Goal: Information Seeking & Learning: Learn about a topic

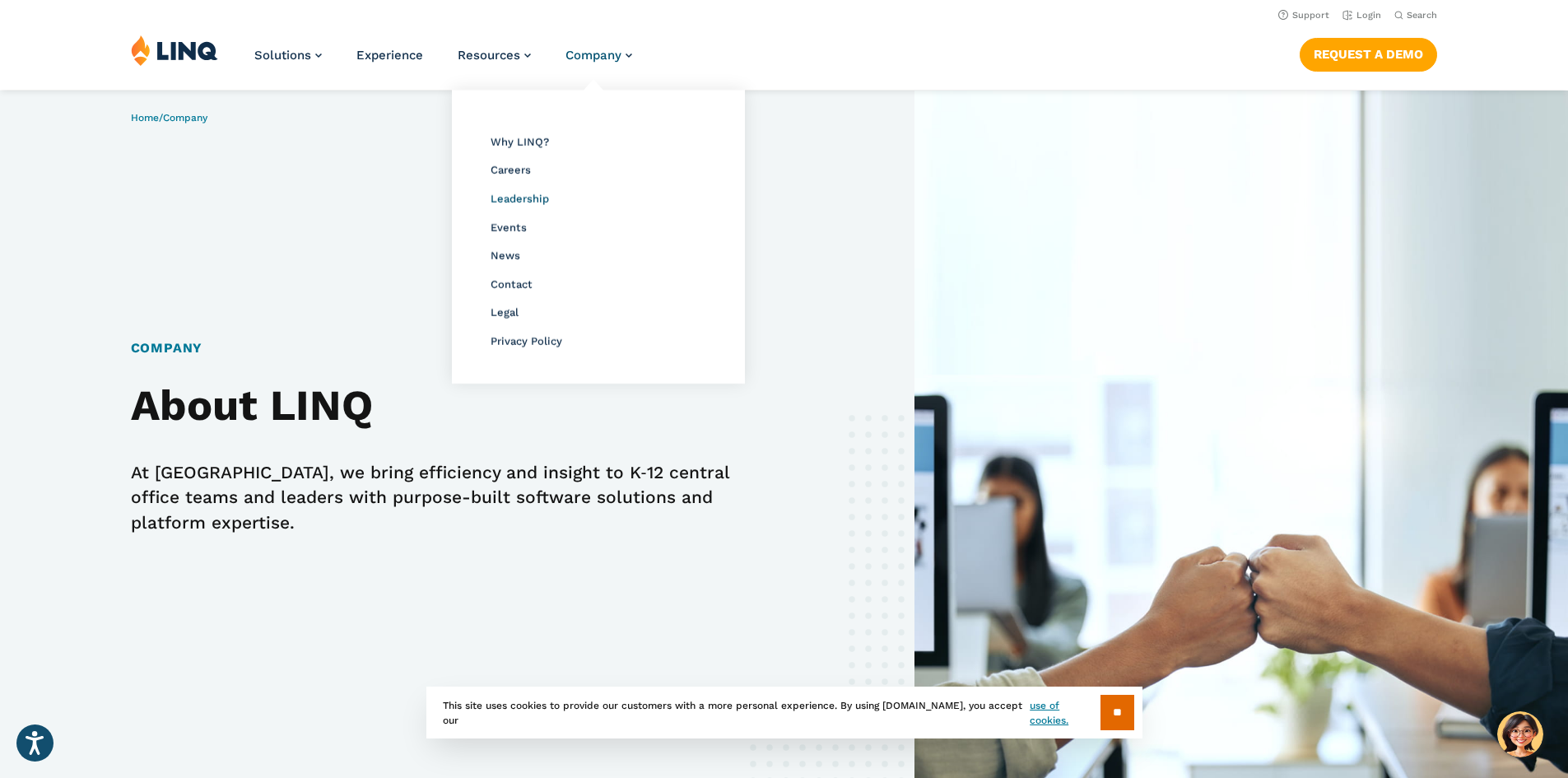
click at [515, 202] on span "Leadership" at bounding box center [520, 199] width 59 height 12
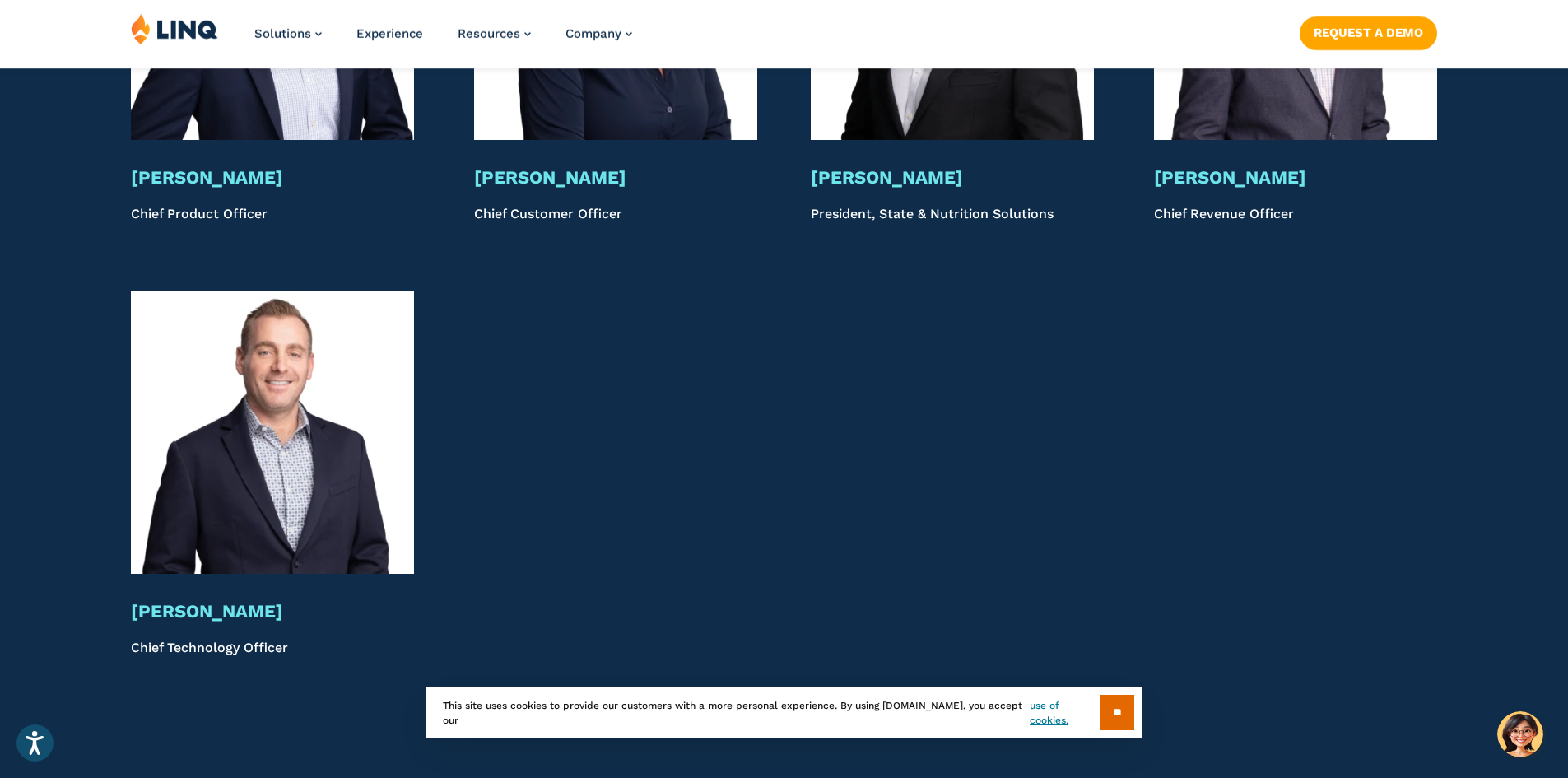
scroll to position [3903, 0]
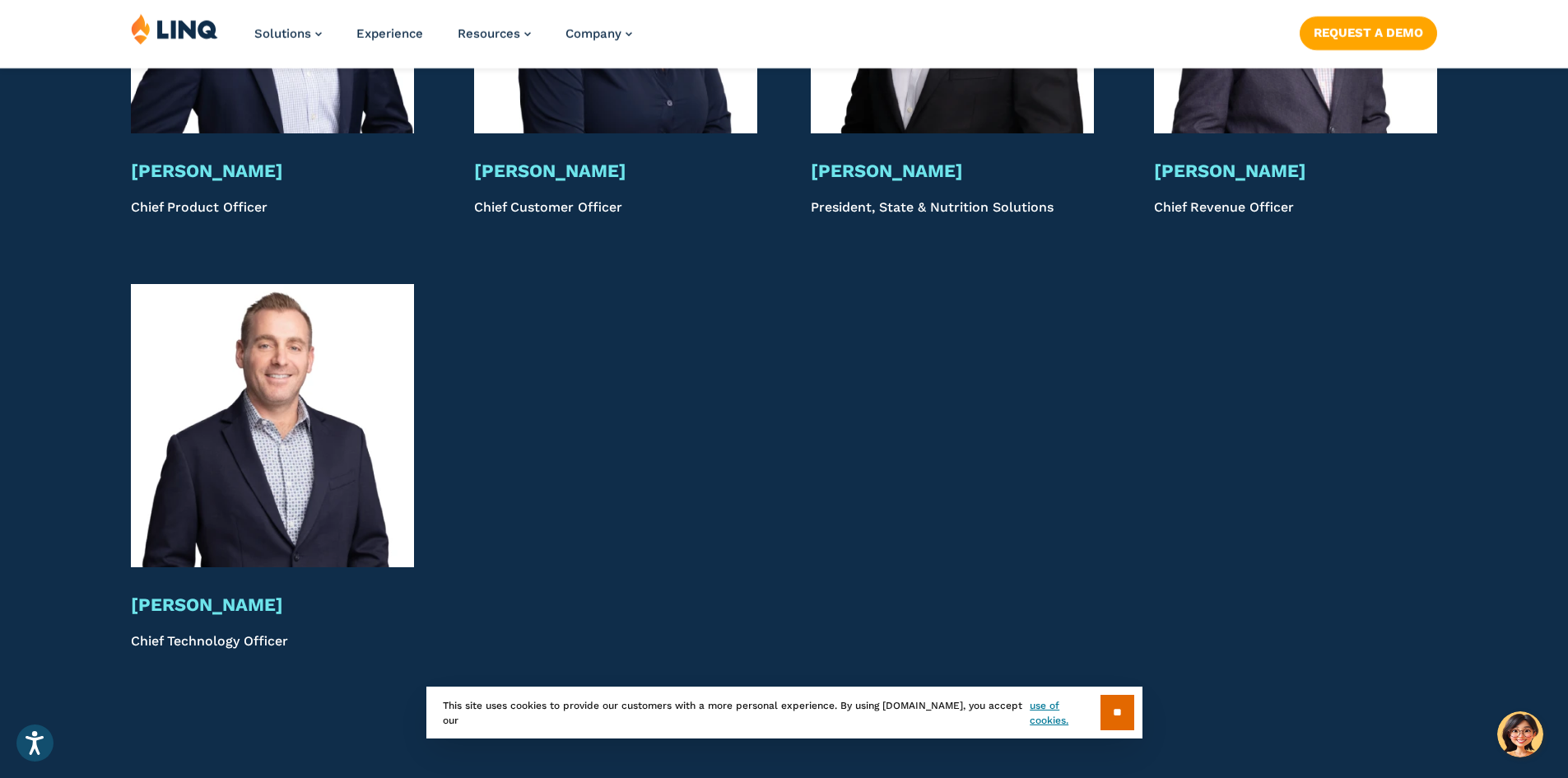
click at [221, 645] on p "Chief Technology Officer" at bounding box center [273, 640] width 283 height 20
click at [263, 552] on img at bounding box center [273, 426] width 283 height 283
click at [301, 496] on img at bounding box center [273, 426] width 283 height 283
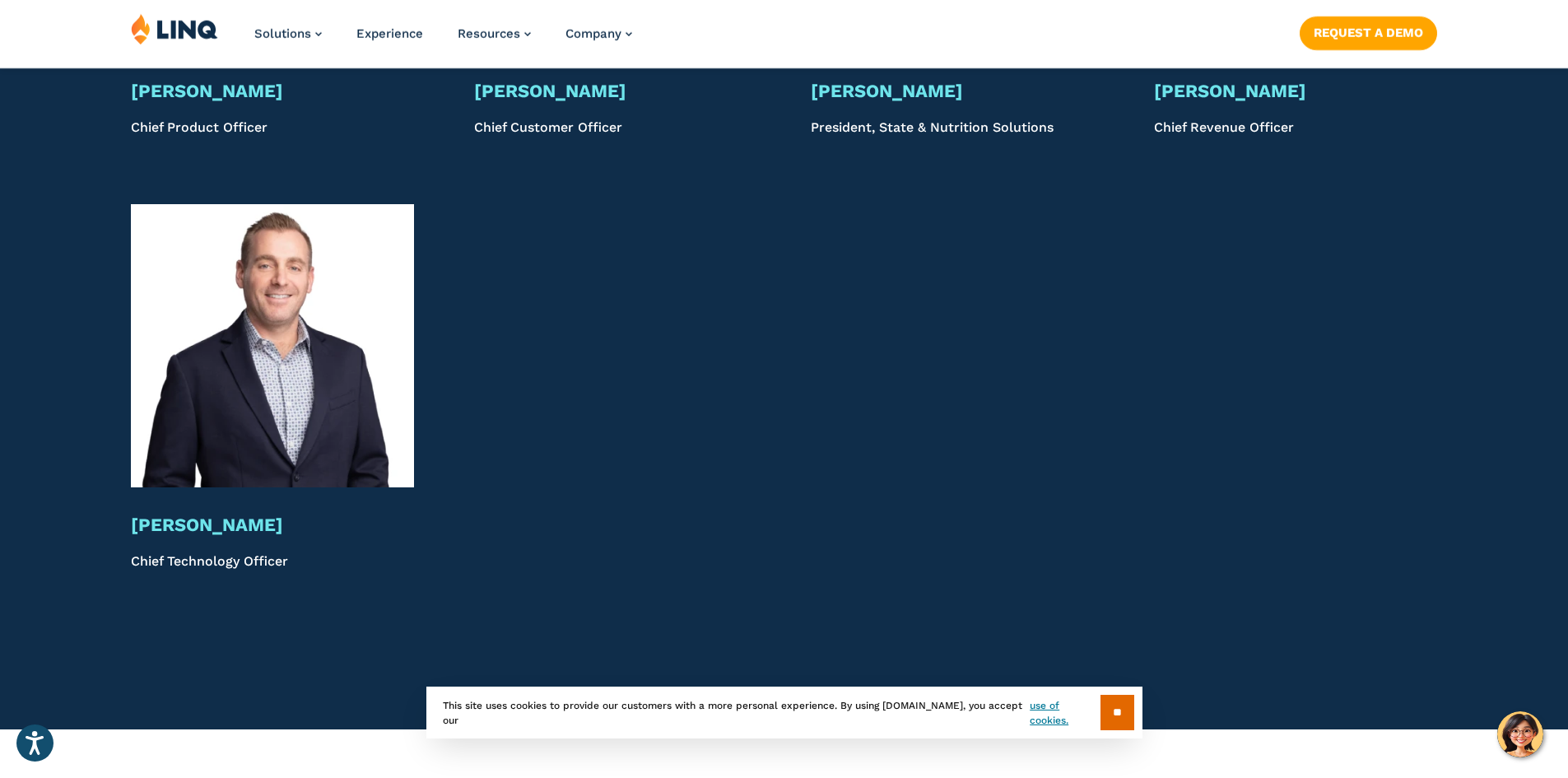
scroll to position [4150, 0]
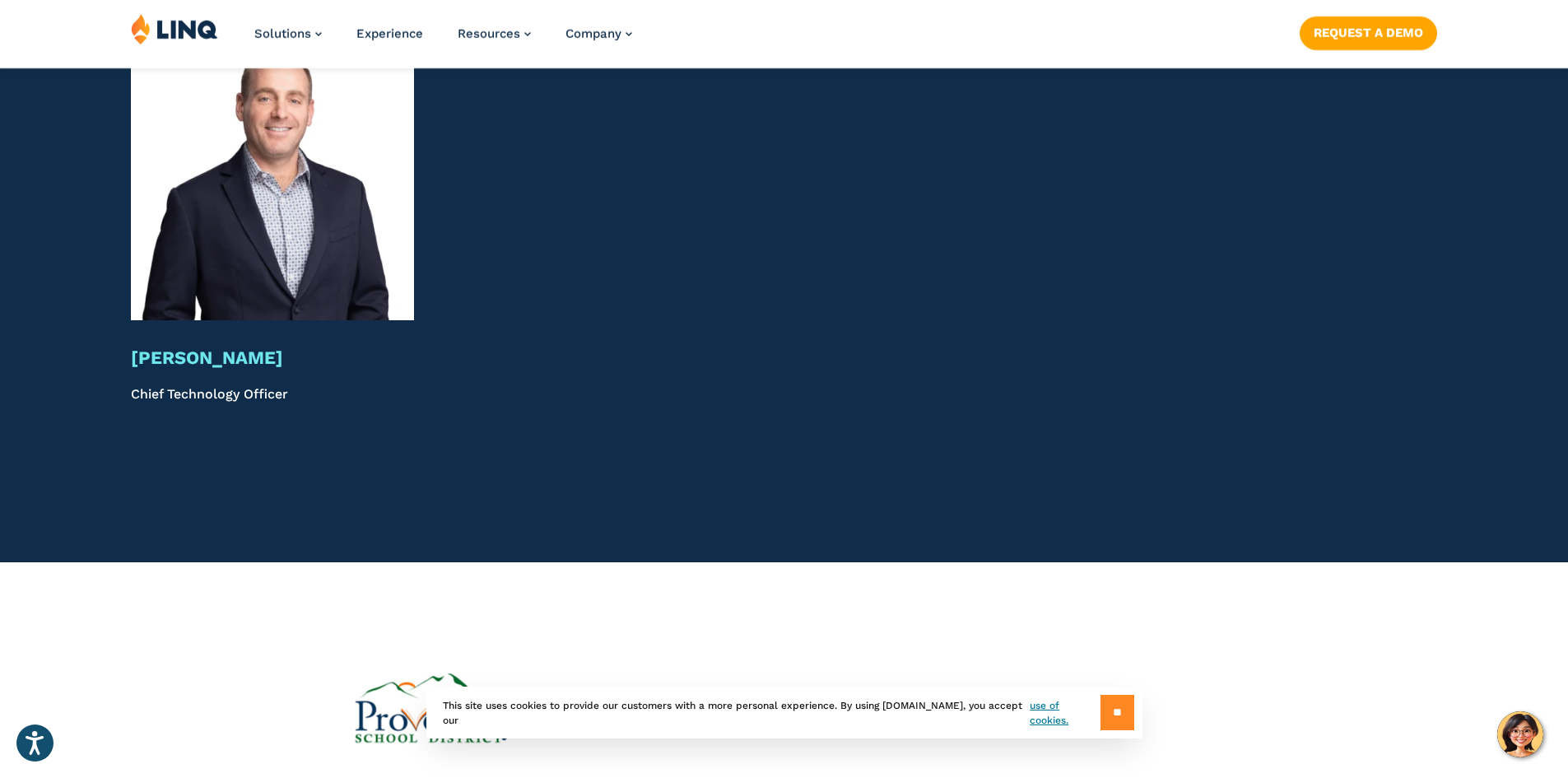
click at [1117, 711] on input "**" at bounding box center [1118, 712] width 34 height 35
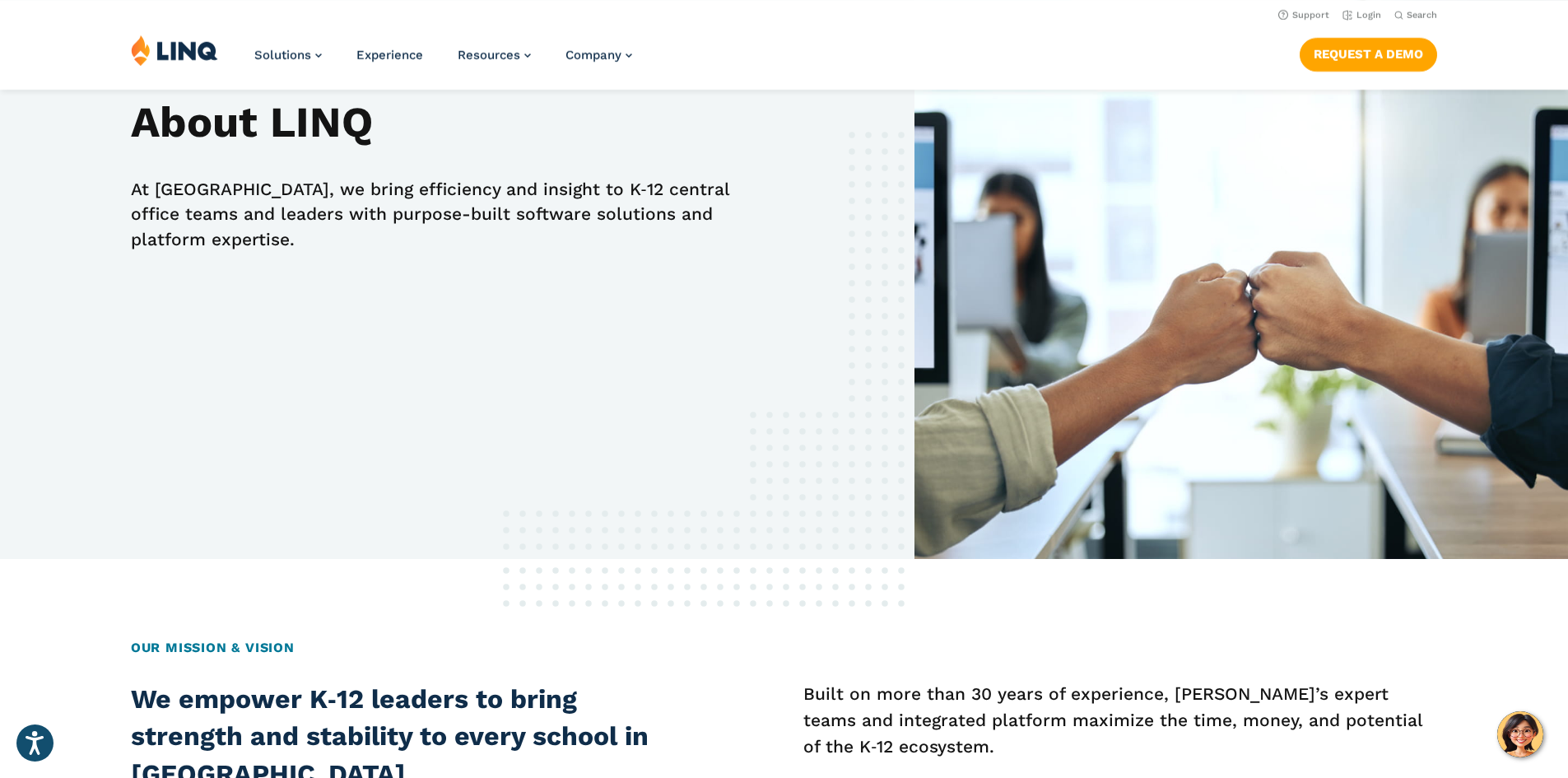
scroll to position [0, 0]
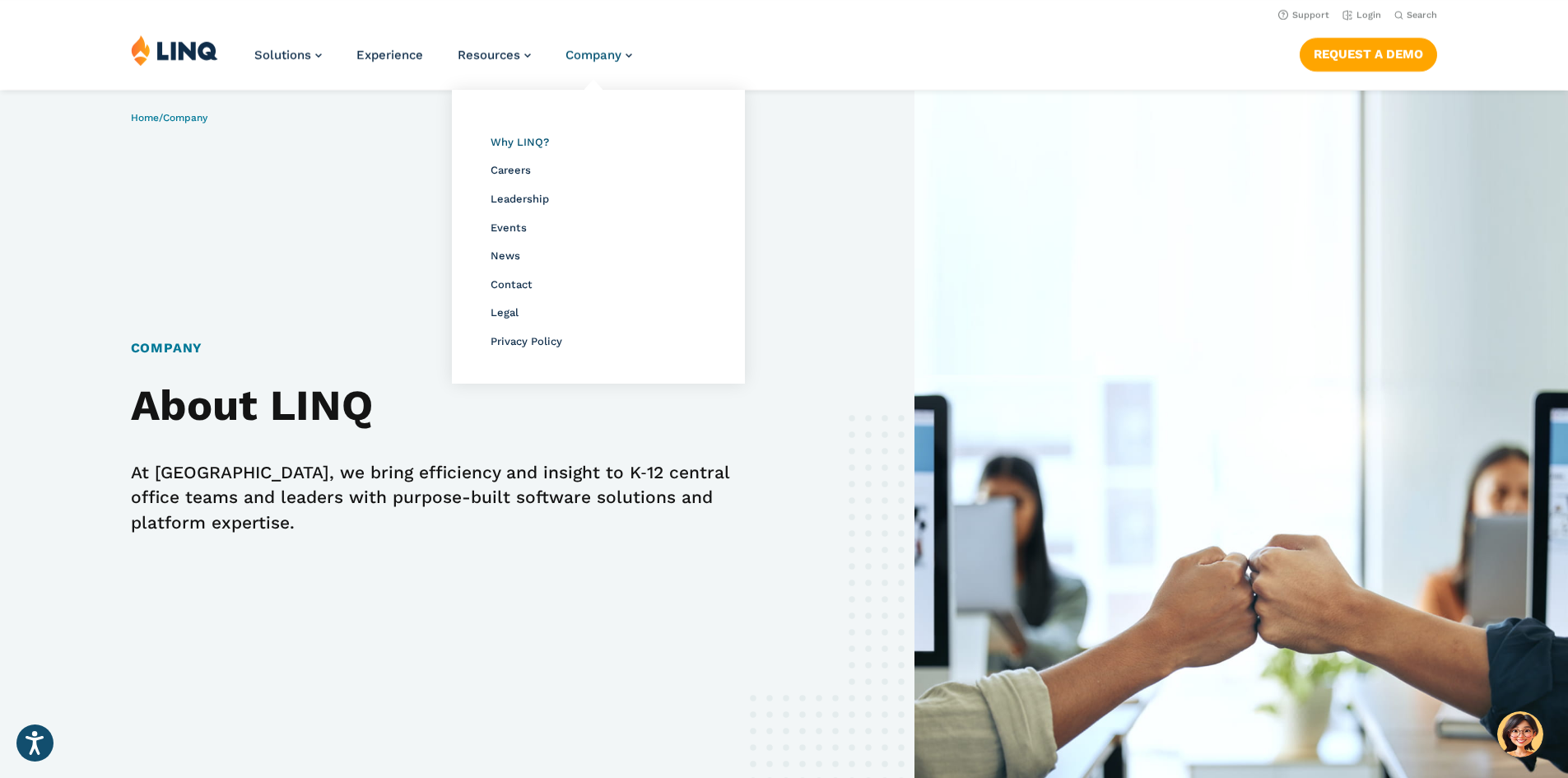
click at [523, 139] on span "Why LINQ?" at bounding box center [520, 142] width 59 height 12
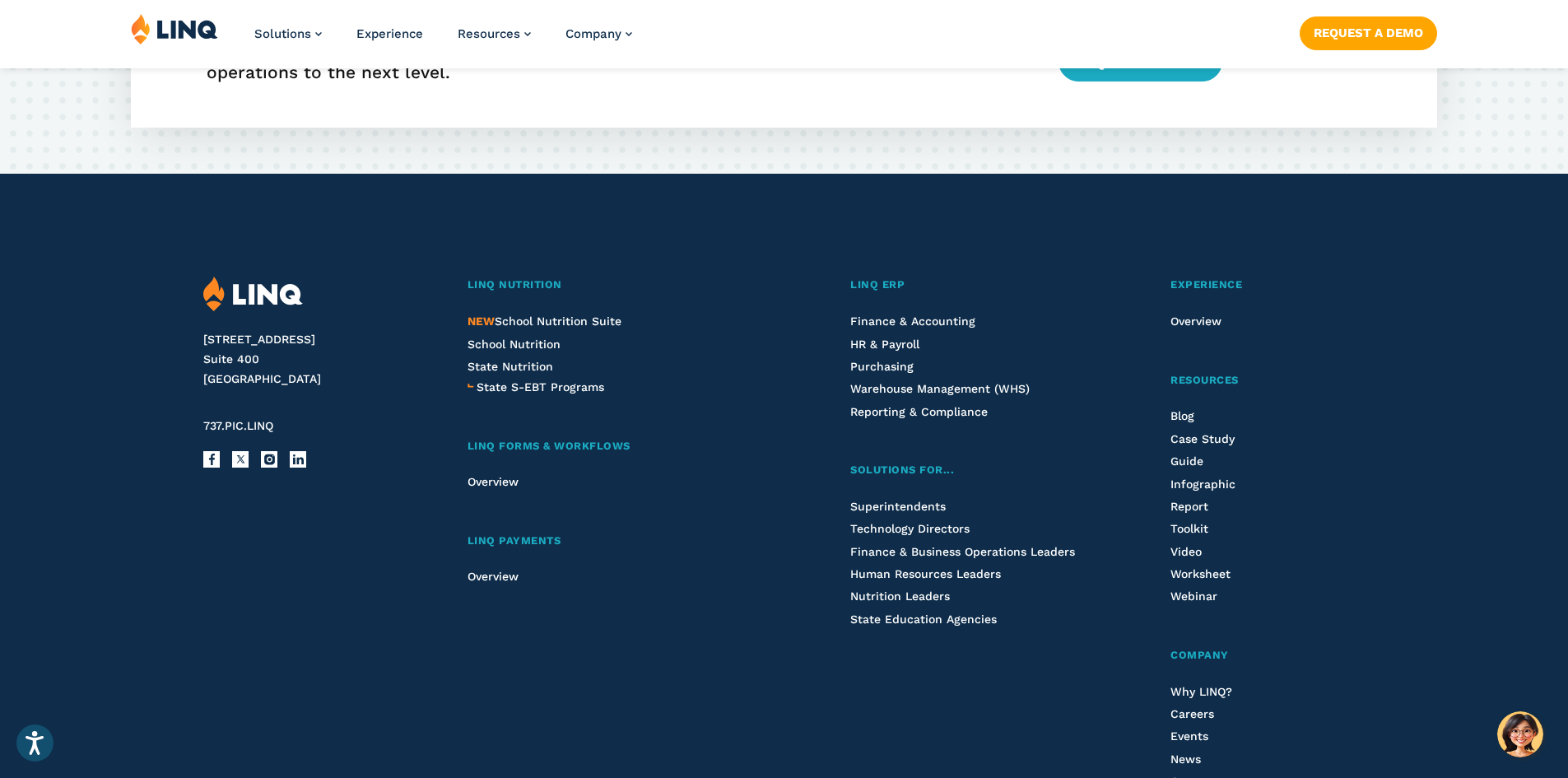
scroll to position [2962, 0]
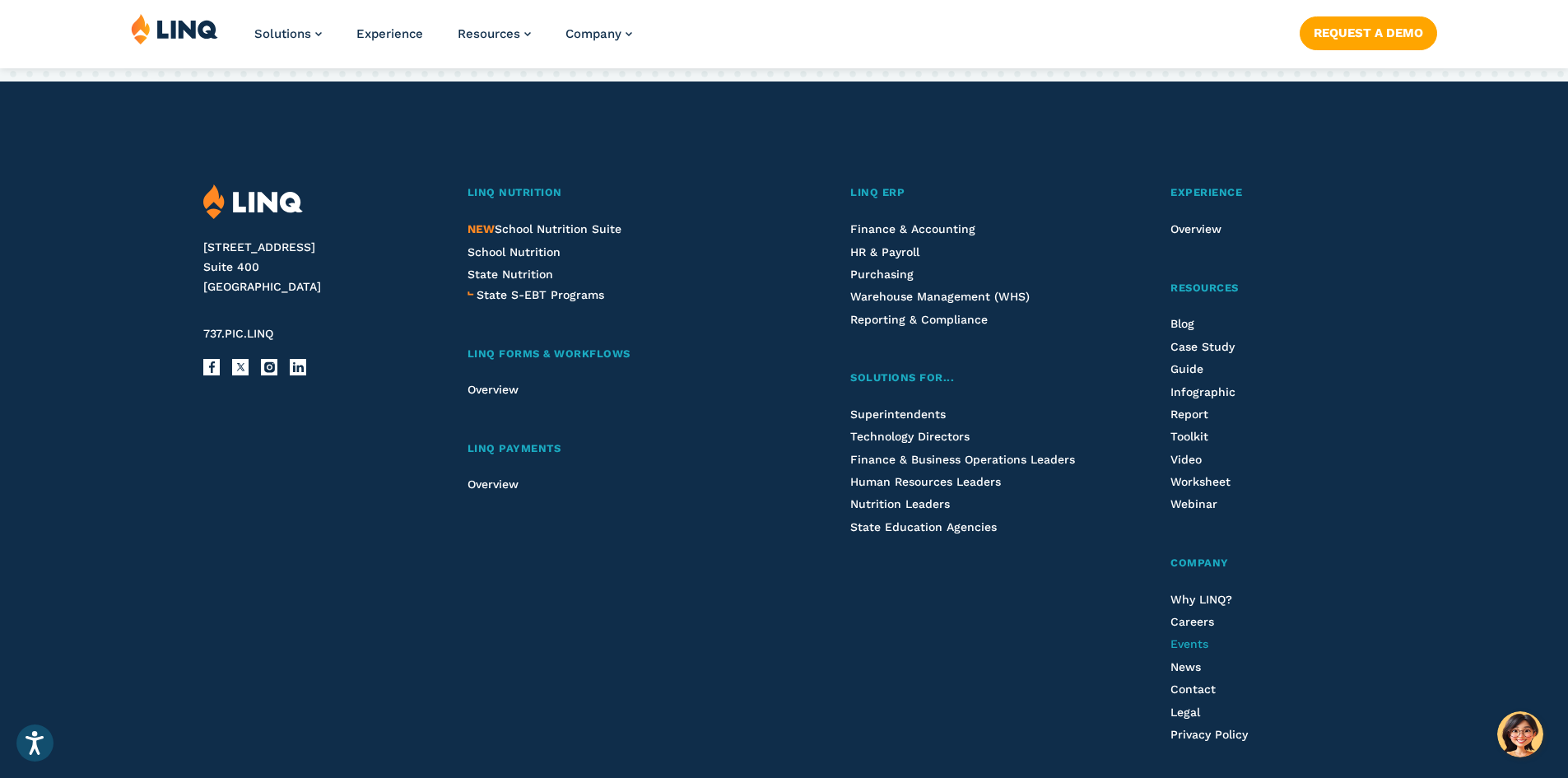
click at [1191, 647] on span "Events" at bounding box center [1190, 643] width 38 height 13
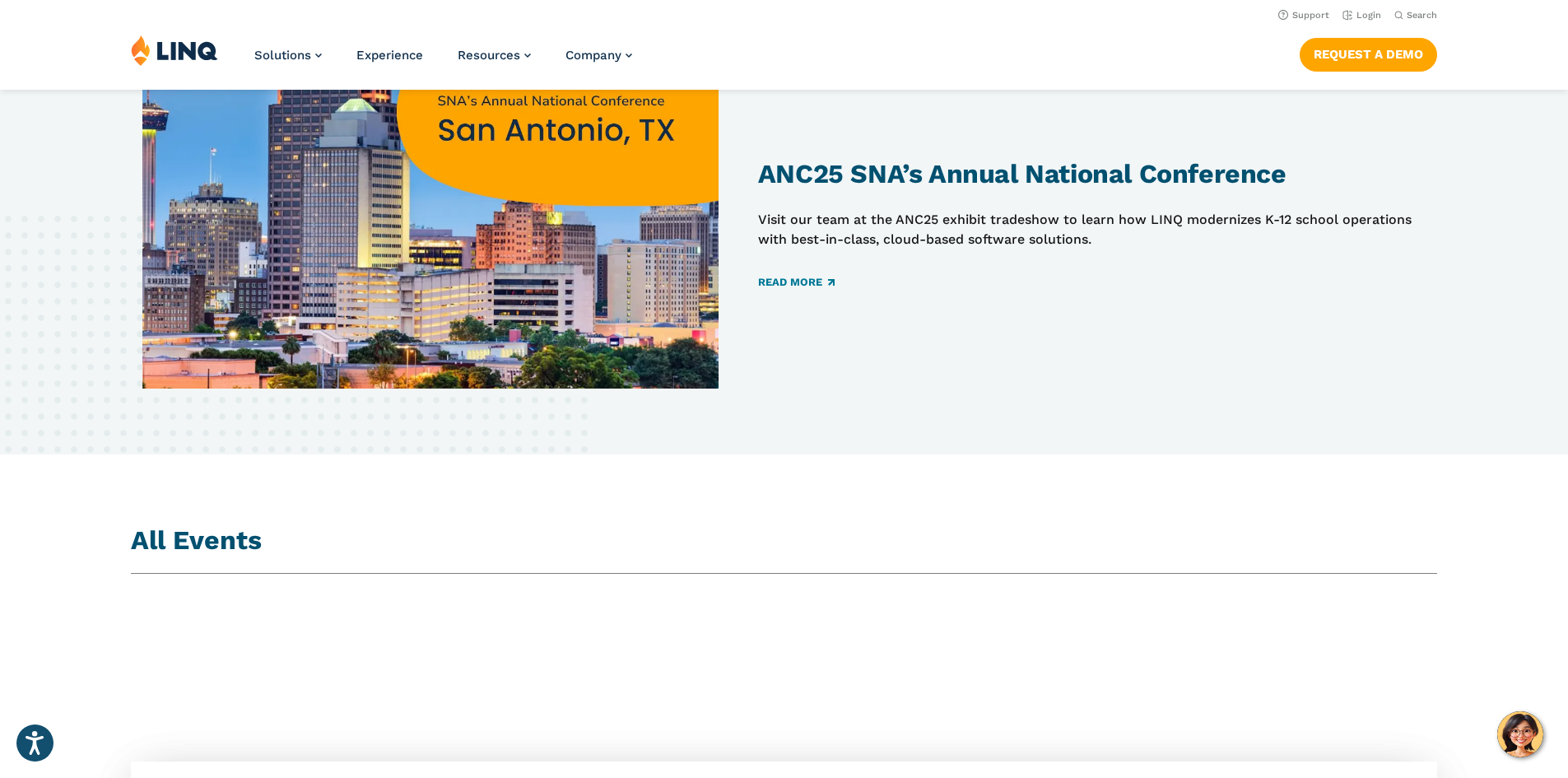
scroll to position [83, 0]
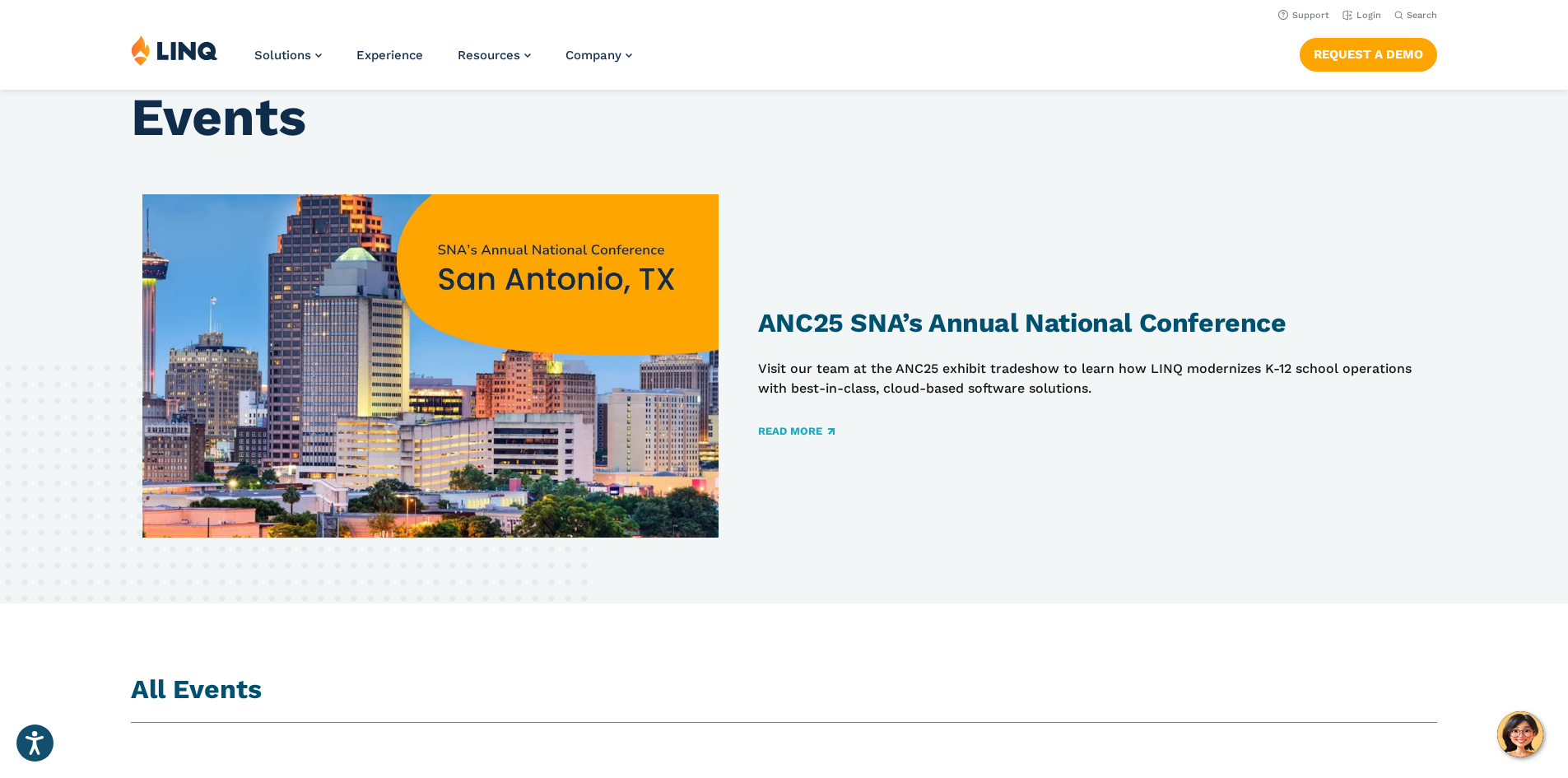
click at [777, 428] on link "Read More" at bounding box center [796, 430] width 77 height 10
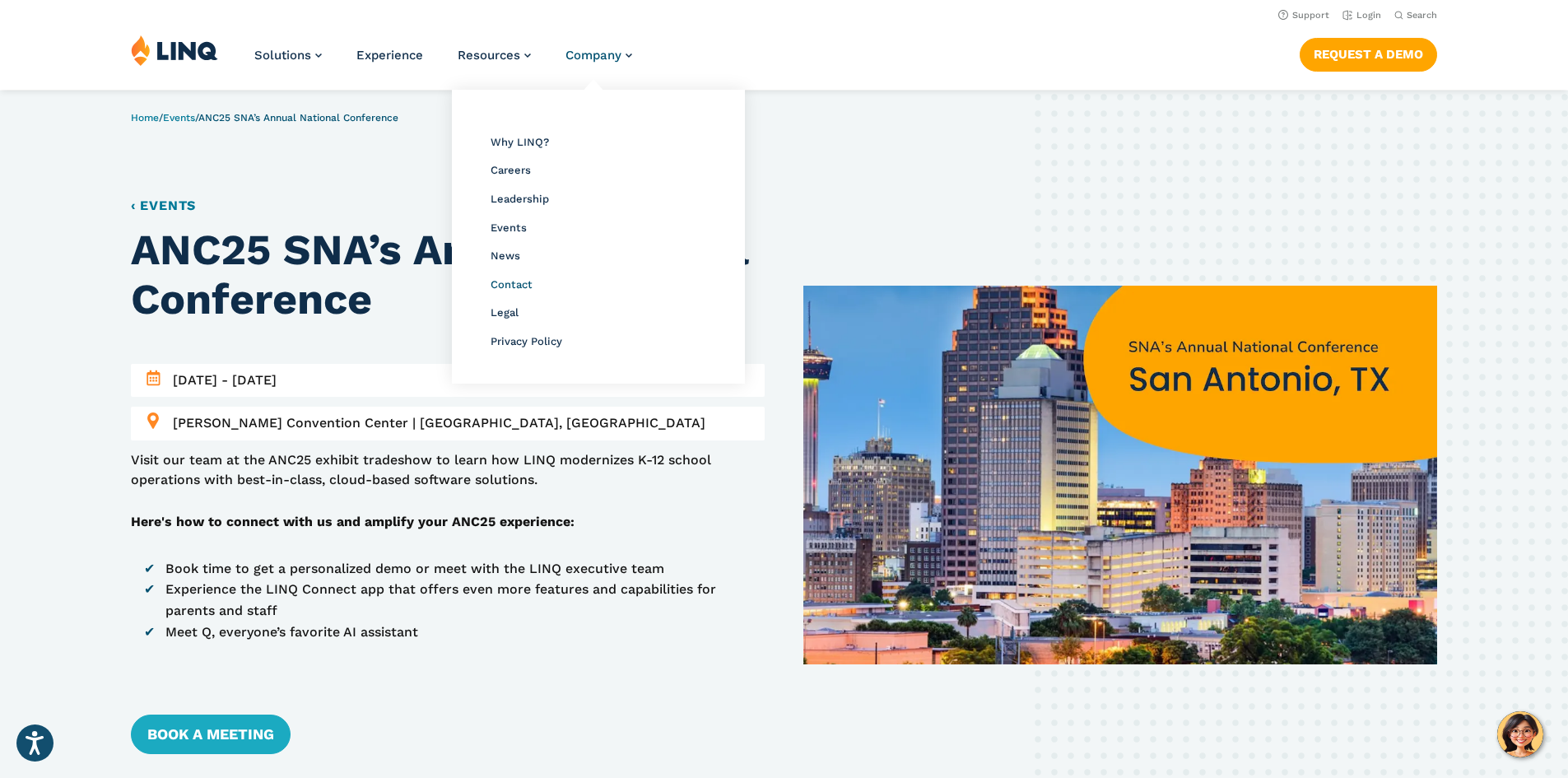
click at [507, 286] on span "Contact" at bounding box center [511, 284] width 42 height 12
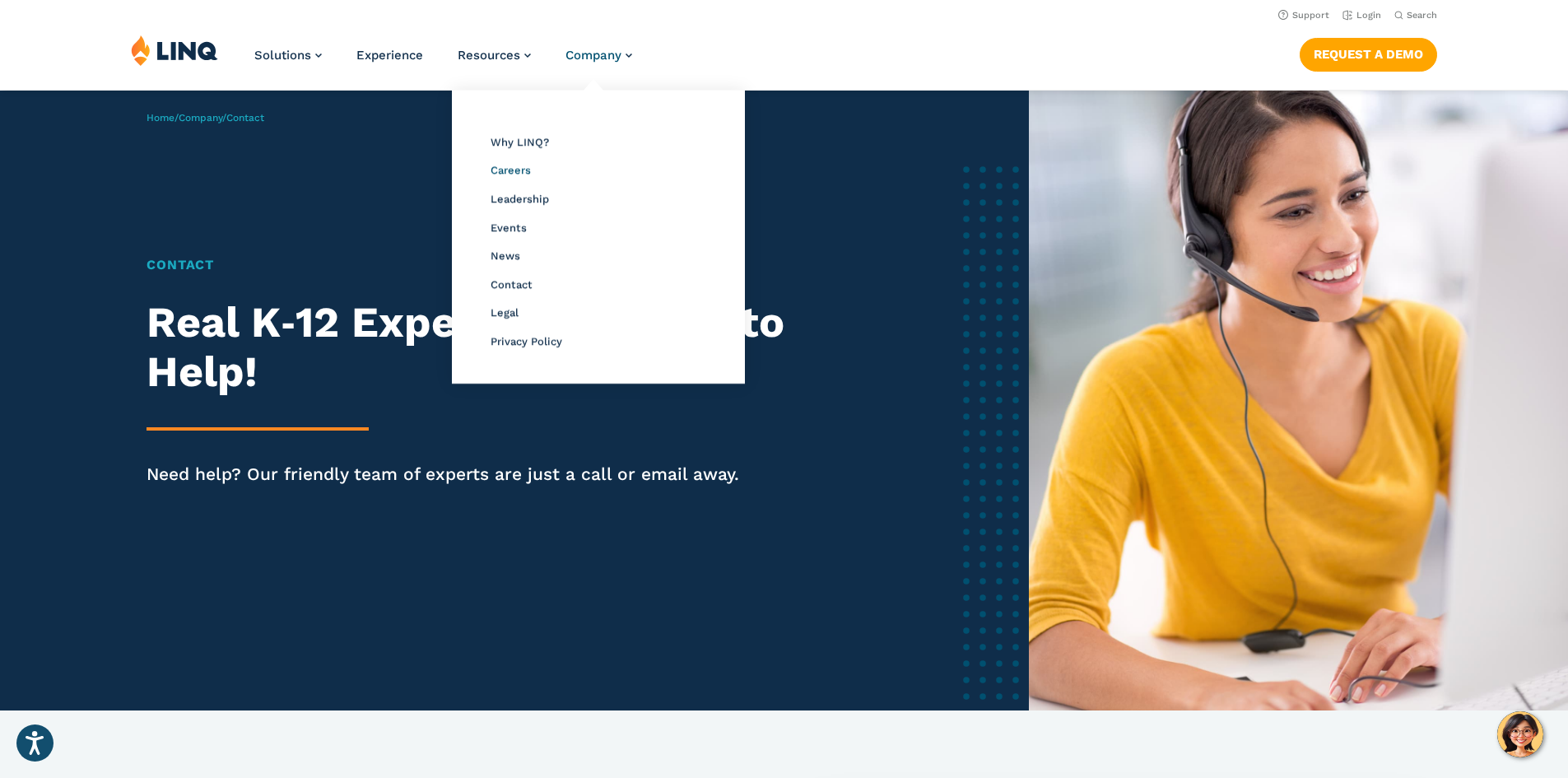
click at [511, 164] on span "Careers" at bounding box center [510, 169] width 40 height 12
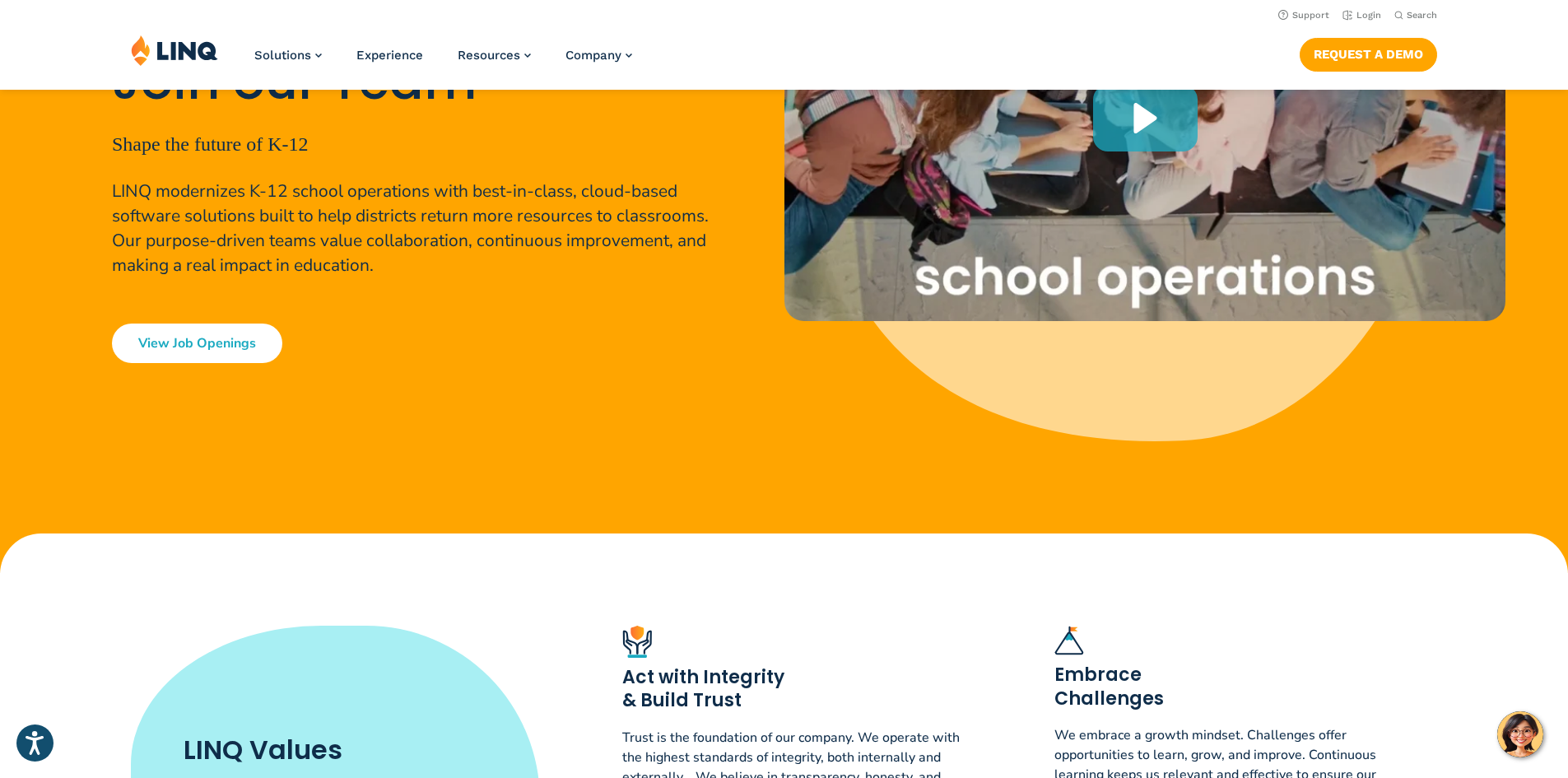
click at [189, 335] on link "View Job Openings" at bounding box center [197, 343] width 170 height 40
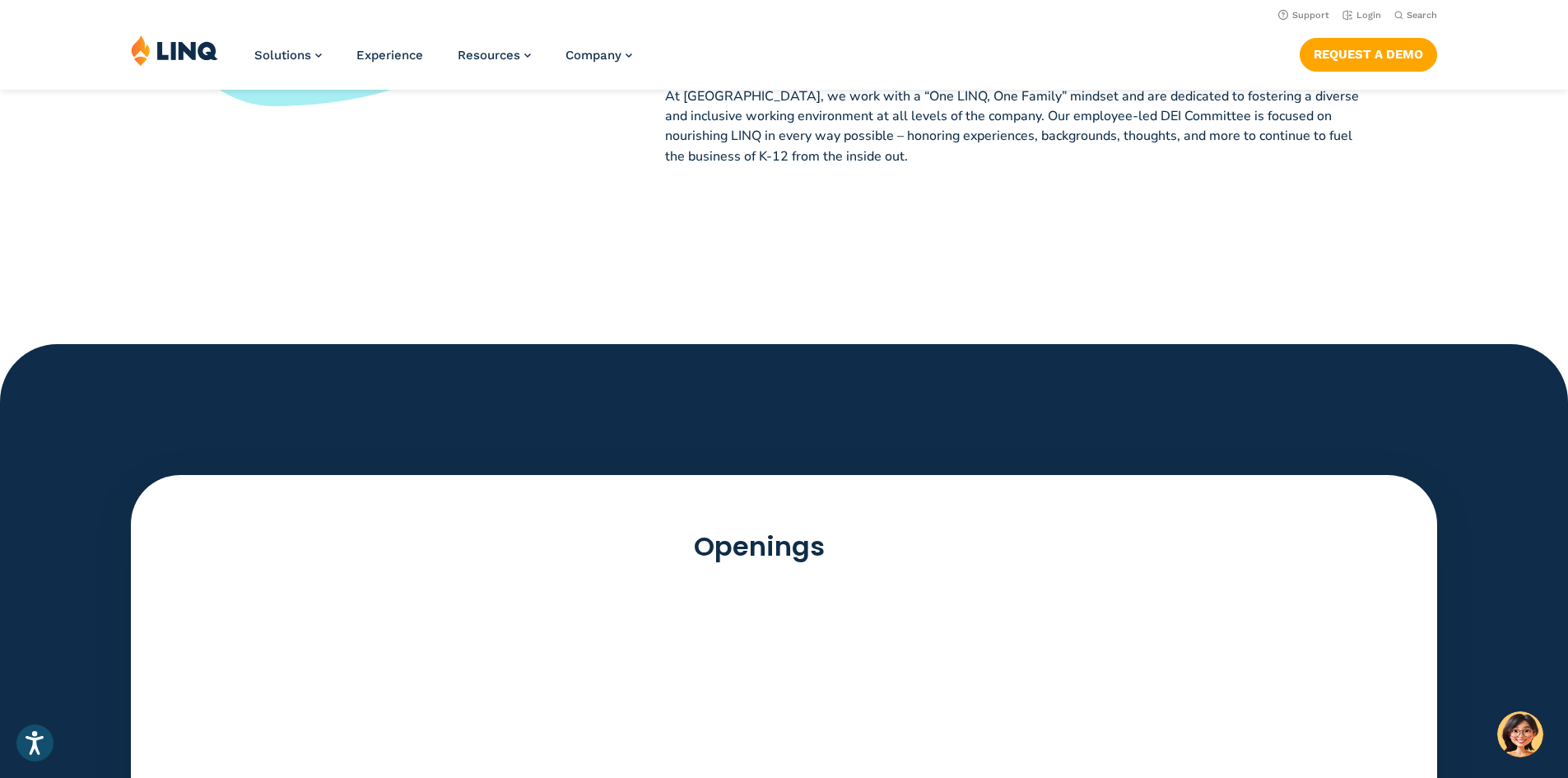
scroll to position [3957, 0]
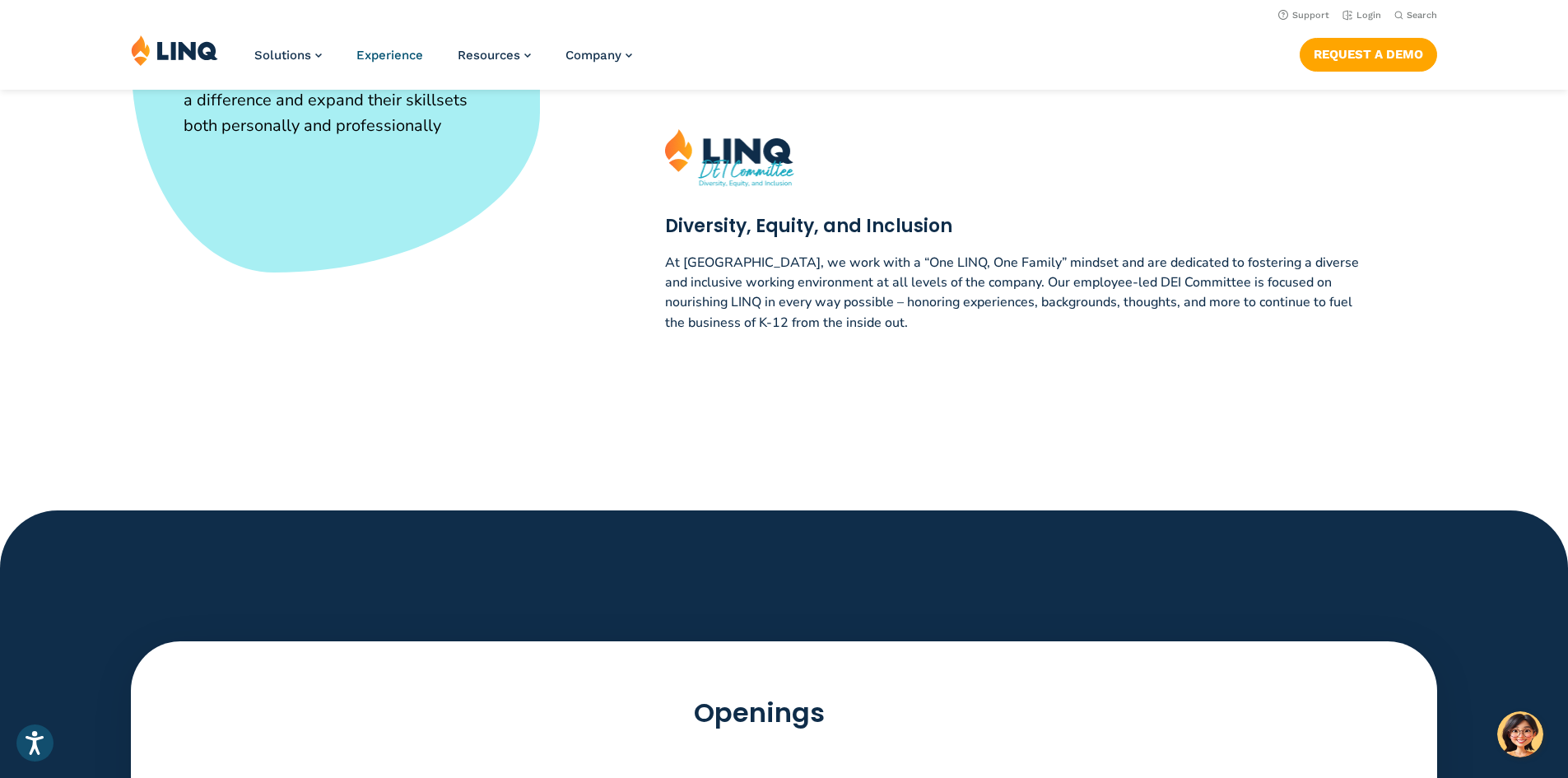
click at [384, 52] on span "Experience" at bounding box center [390, 55] width 67 height 15
